Goal: Information Seeking & Learning: Learn about a topic

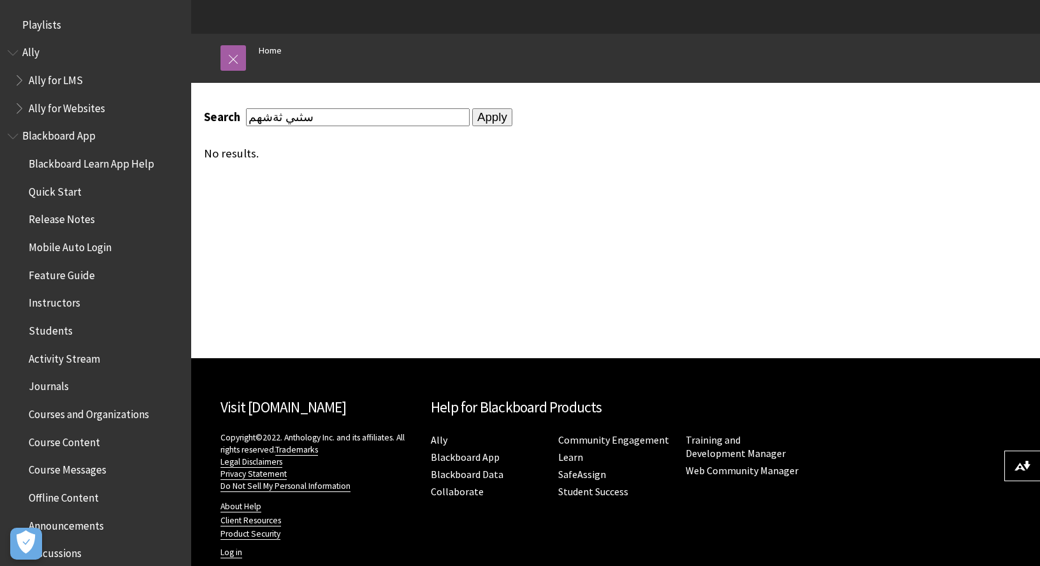
scroll to position [124, 0]
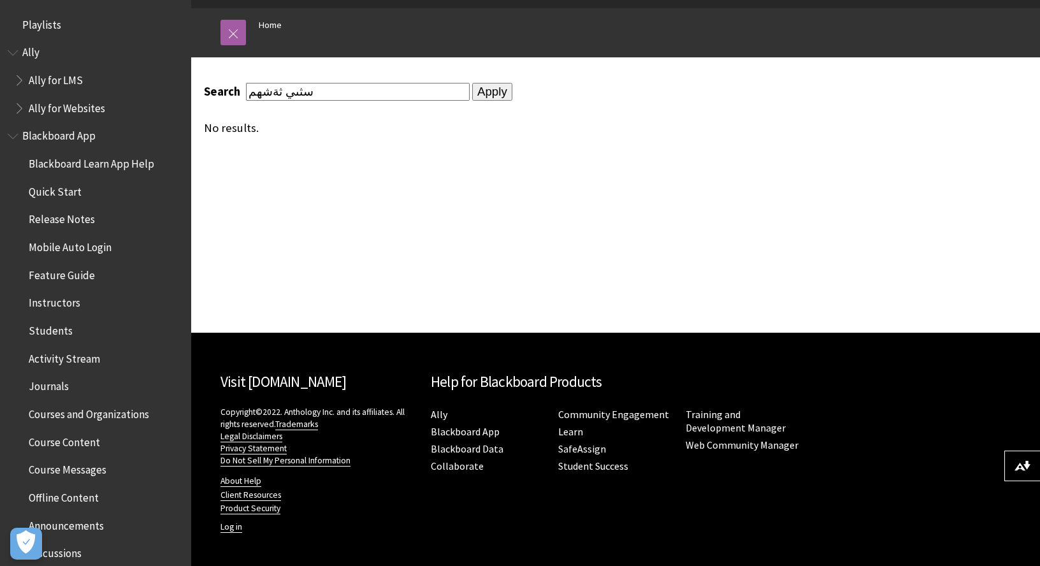
click at [387, 89] on input "سثىي ثةشهم" at bounding box center [358, 91] width 224 height 17
type input "send email"
click at [472, 83] on input "Apply" at bounding box center [492, 92] width 40 height 18
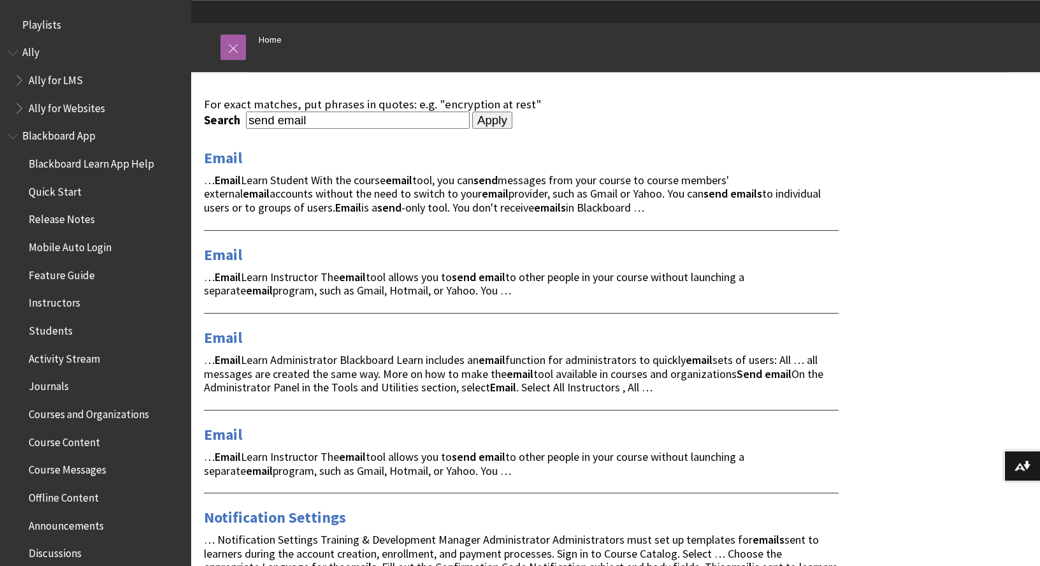
scroll to position [201, 0]
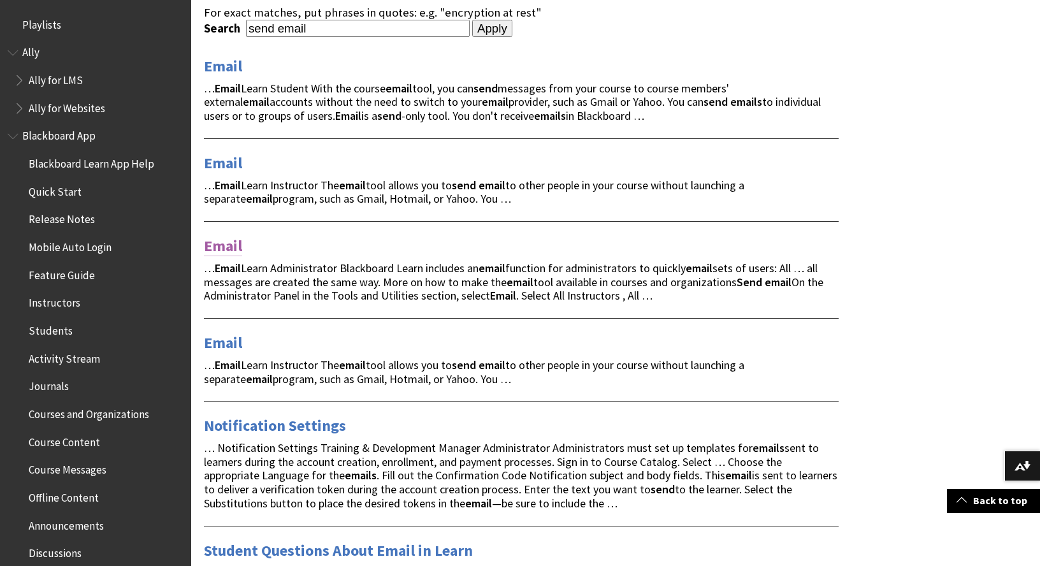
click at [228, 247] on link "Email" at bounding box center [223, 246] width 38 height 20
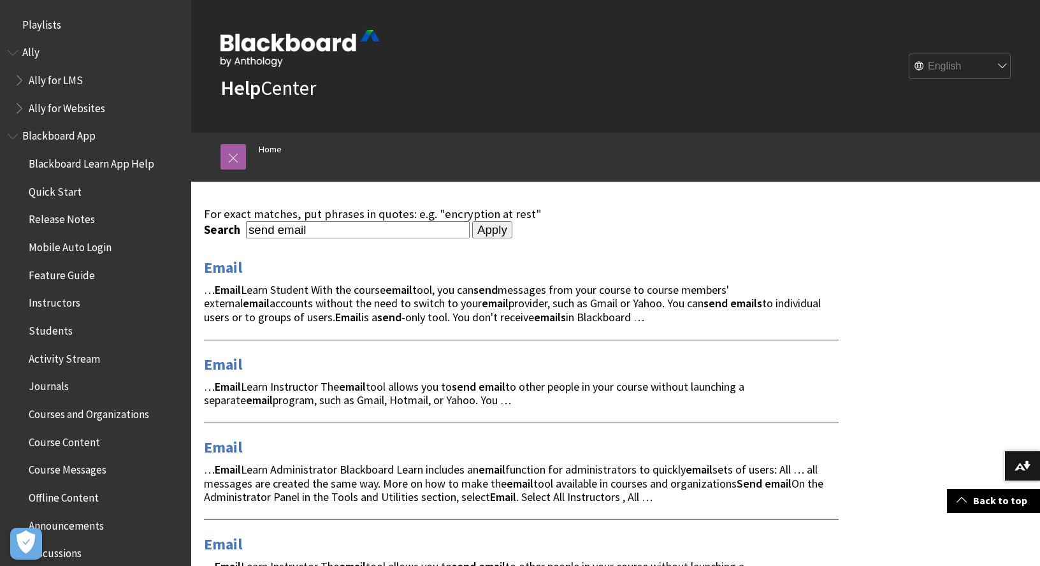
scroll to position [201, 0]
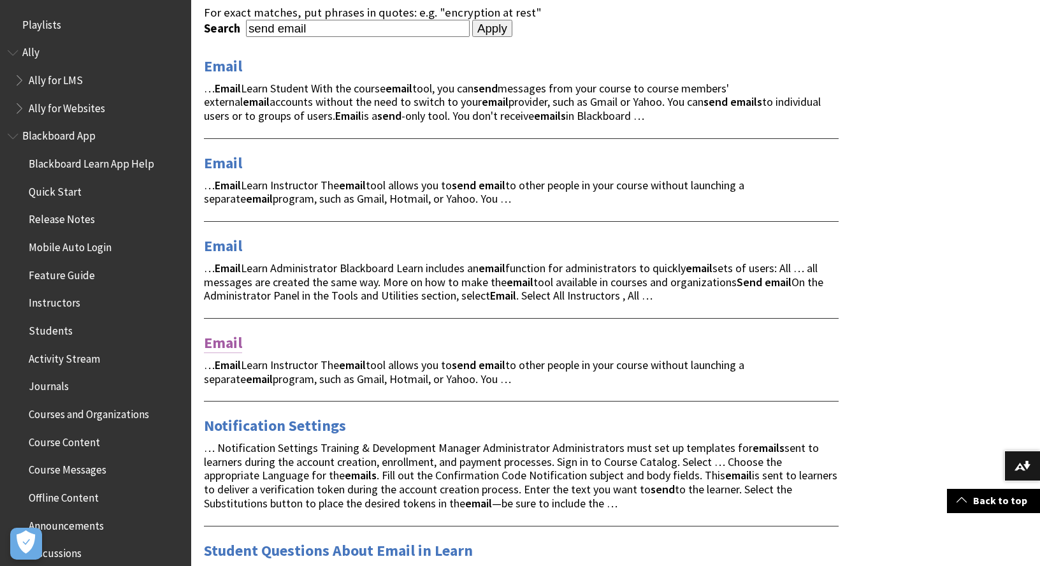
click at [226, 340] on link "Email" at bounding box center [223, 343] width 38 height 20
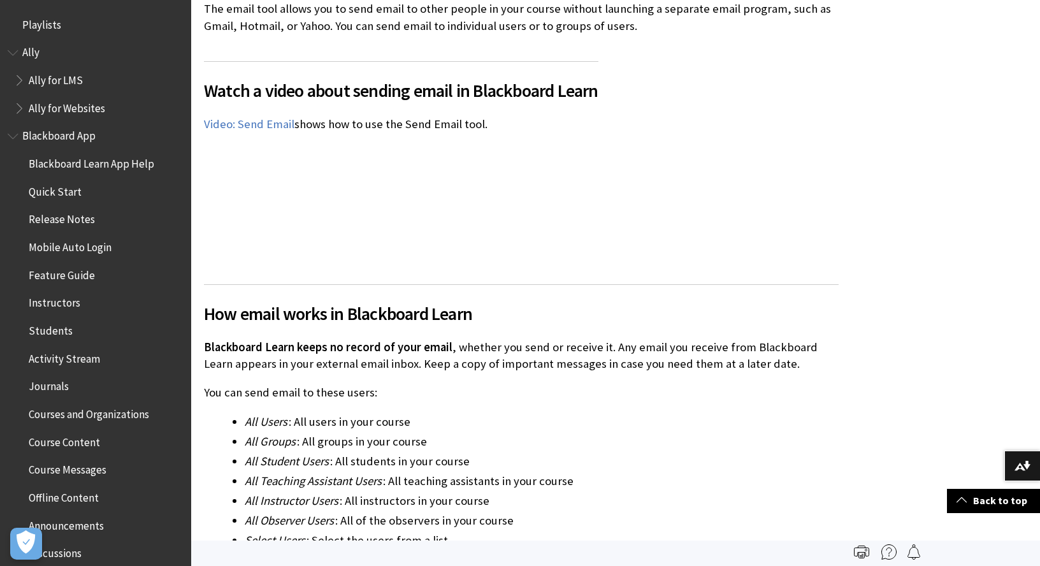
scroll to position [1932, 0]
